Goal: Check status: Check status

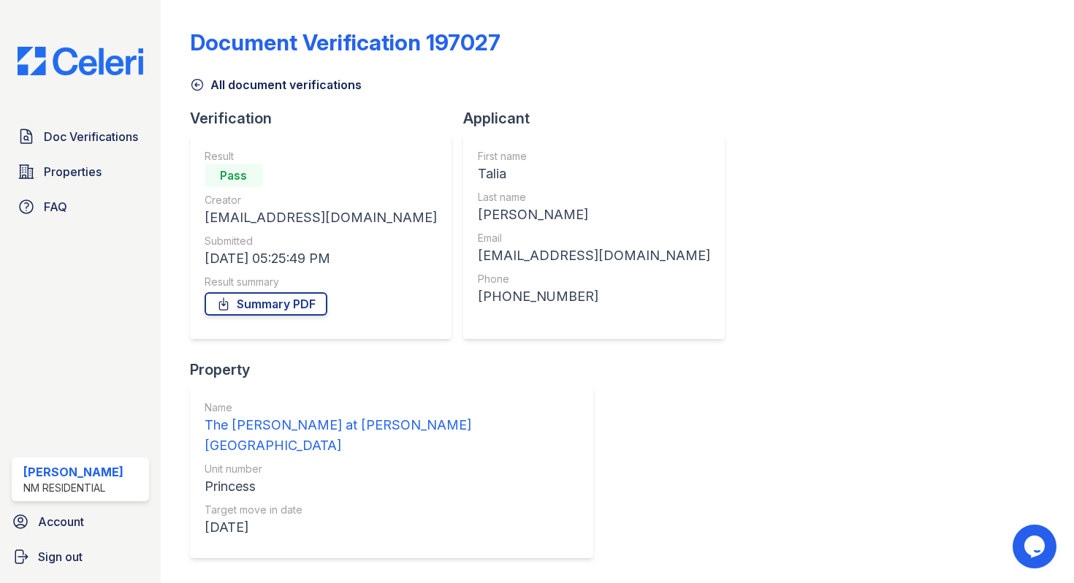
click at [120, 77] on div "Doc Verifications Properties FAQ [PERSON_NAME] NM Residential Account Sign out" at bounding box center [80, 291] width 161 height 583
click at [119, 64] on img at bounding box center [80, 61] width 149 height 29
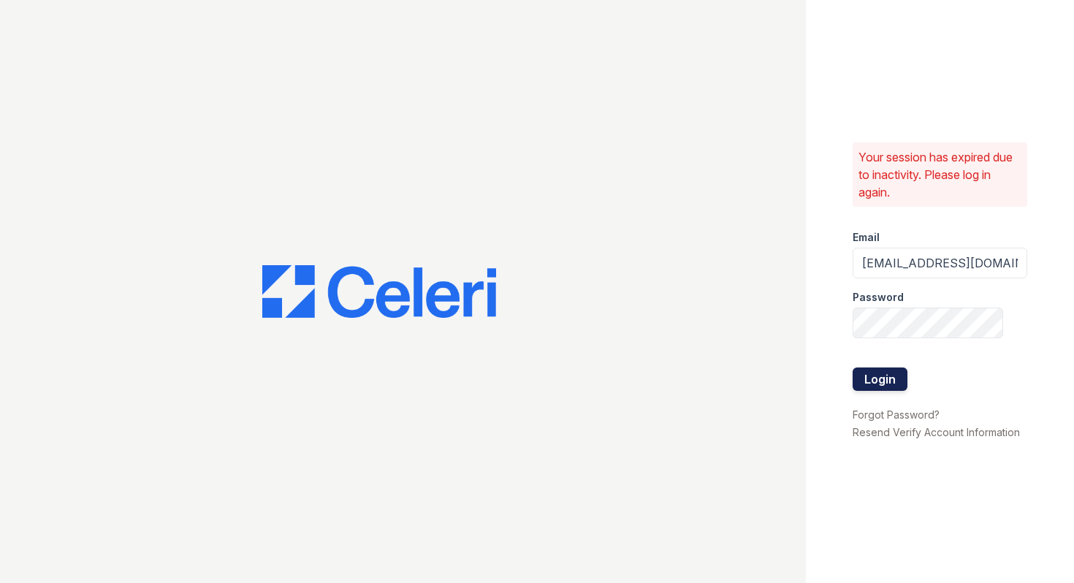
click at [880, 386] on button "Login" at bounding box center [880, 379] width 55 height 23
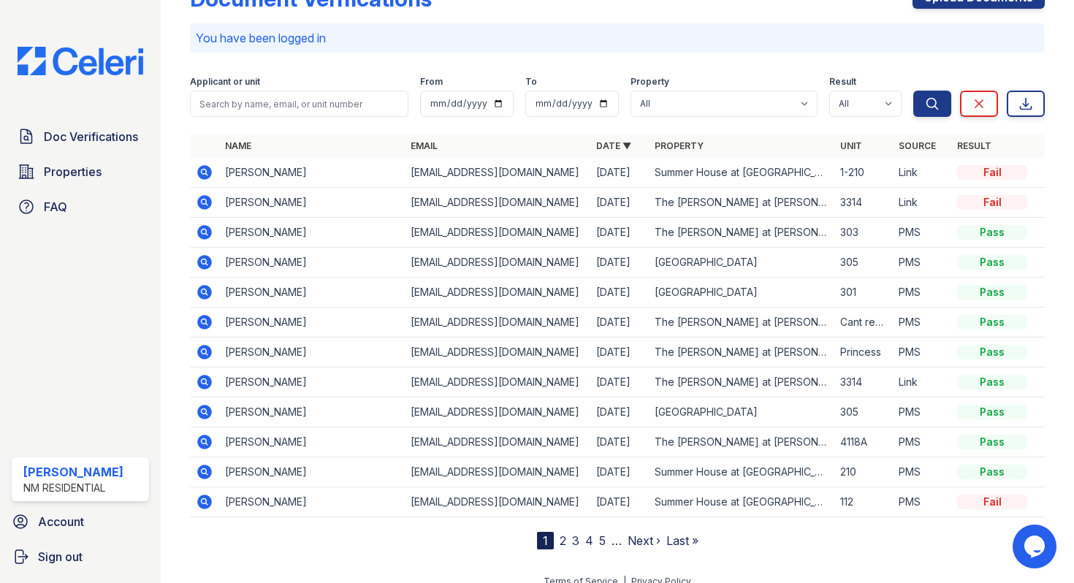
scroll to position [45, 0]
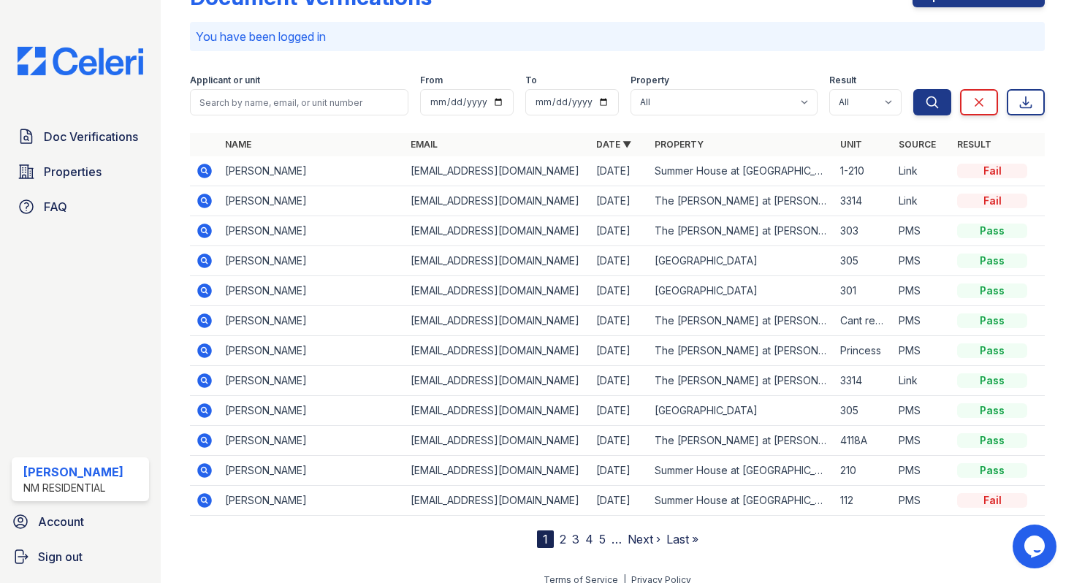
click at [207, 352] on icon at bounding box center [204, 350] width 15 height 15
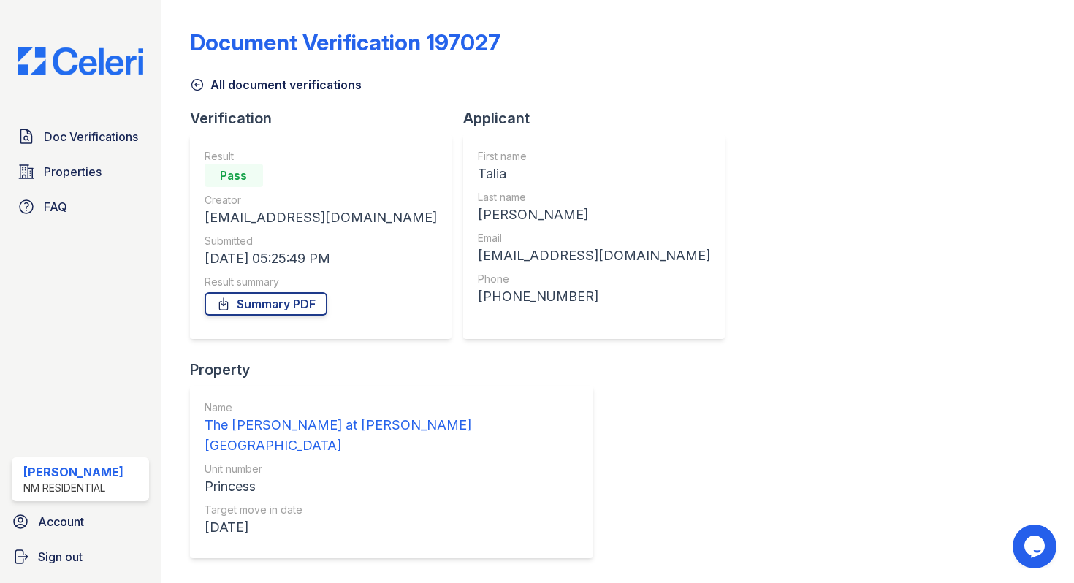
scroll to position [69, 0]
